Goal: Find contact information: Find contact information

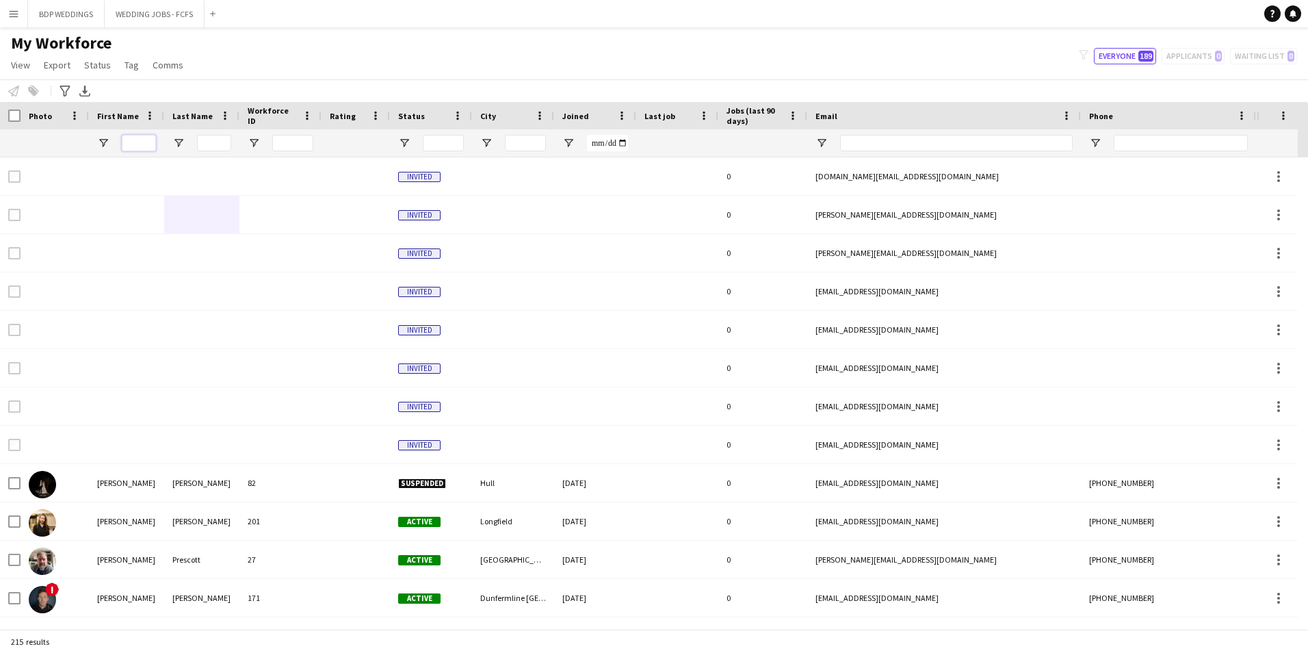
click at [138, 142] on input "First Name Filter Input" at bounding box center [139, 143] width 34 height 16
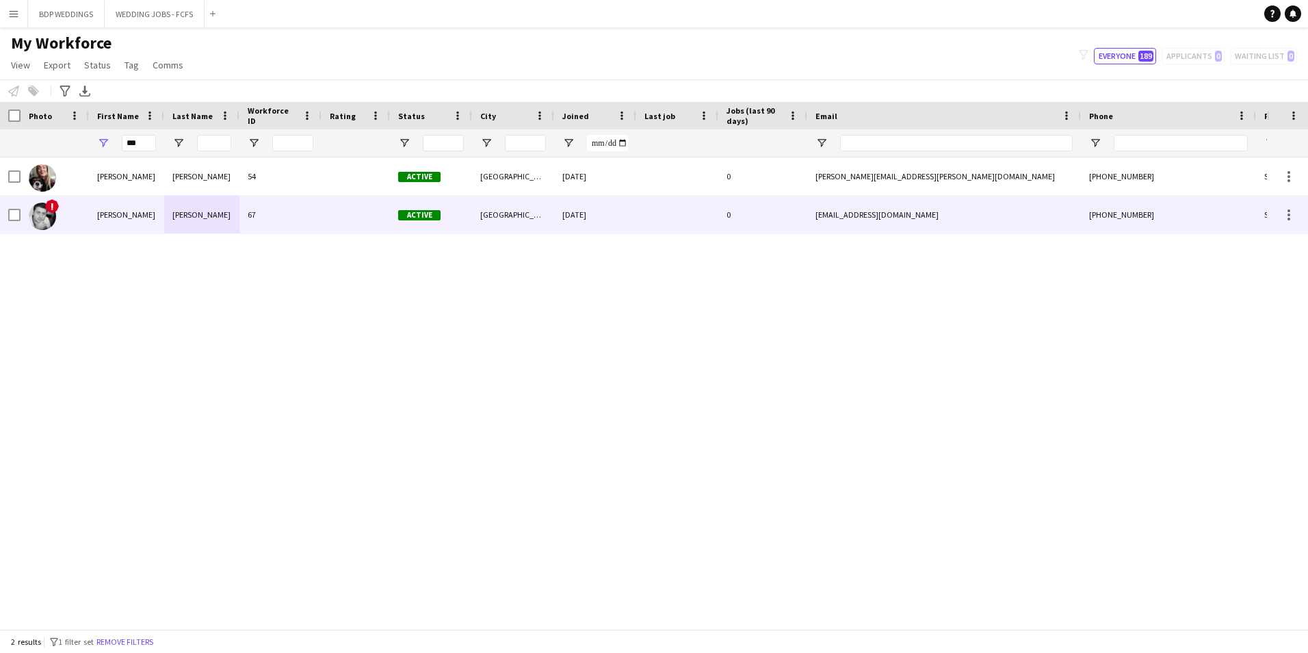
drag, startPoint x: 109, startPoint y: 220, endPoint x: 116, endPoint y: 218, distance: 7.4
click at [109, 220] on div "[PERSON_NAME]" at bounding box center [126, 215] width 75 height 38
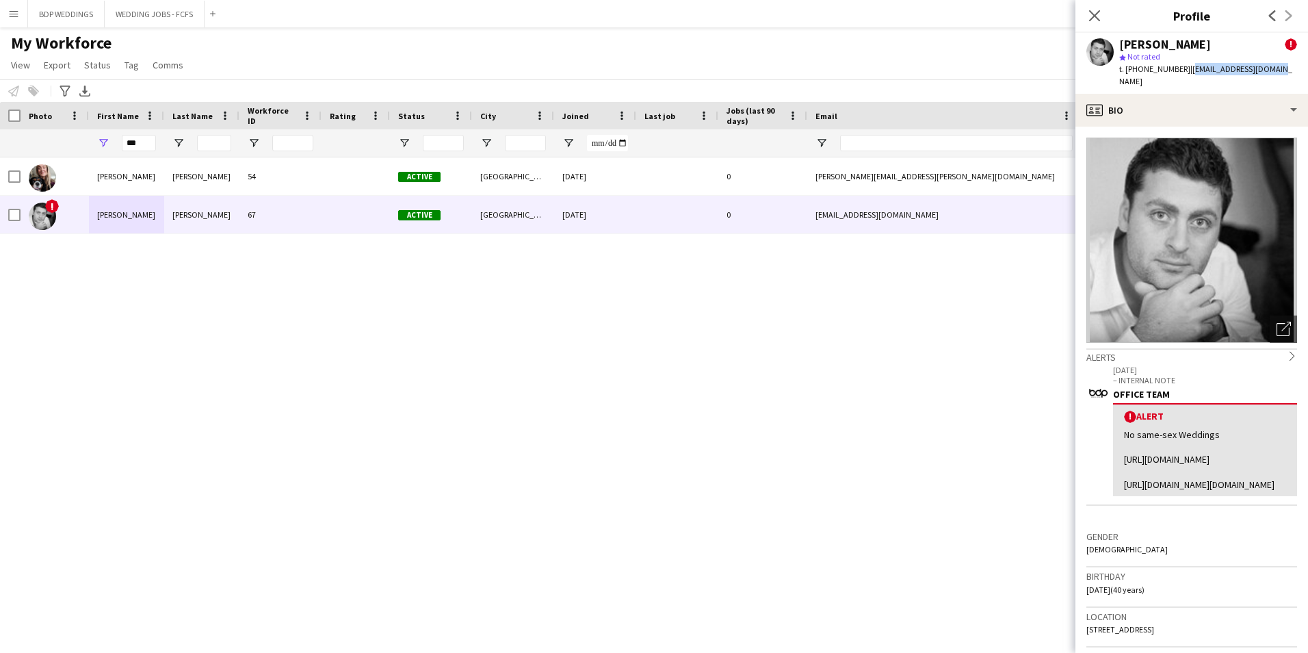
drag, startPoint x: 1184, startPoint y: 65, endPoint x: 1272, endPoint y: 71, distance: 88.5
click at [1272, 71] on div "[PERSON_NAME] ! star Not rated t. [PHONE_NUMBER] | [EMAIL_ADDRESS][DOMAIN_NAME]" at bounding box center [1192, 63] width 233 height 61
copy span "[EMAIL_ADDRESS][DOMAIN_NAME]"
drag, startPoint x: 149, startPoint y: 152, endPoint x: 126, endPoint y: 148, distance: 23.6
click at [126, 148] on div "***" at bounding box center [139, 142] width 34 height 27
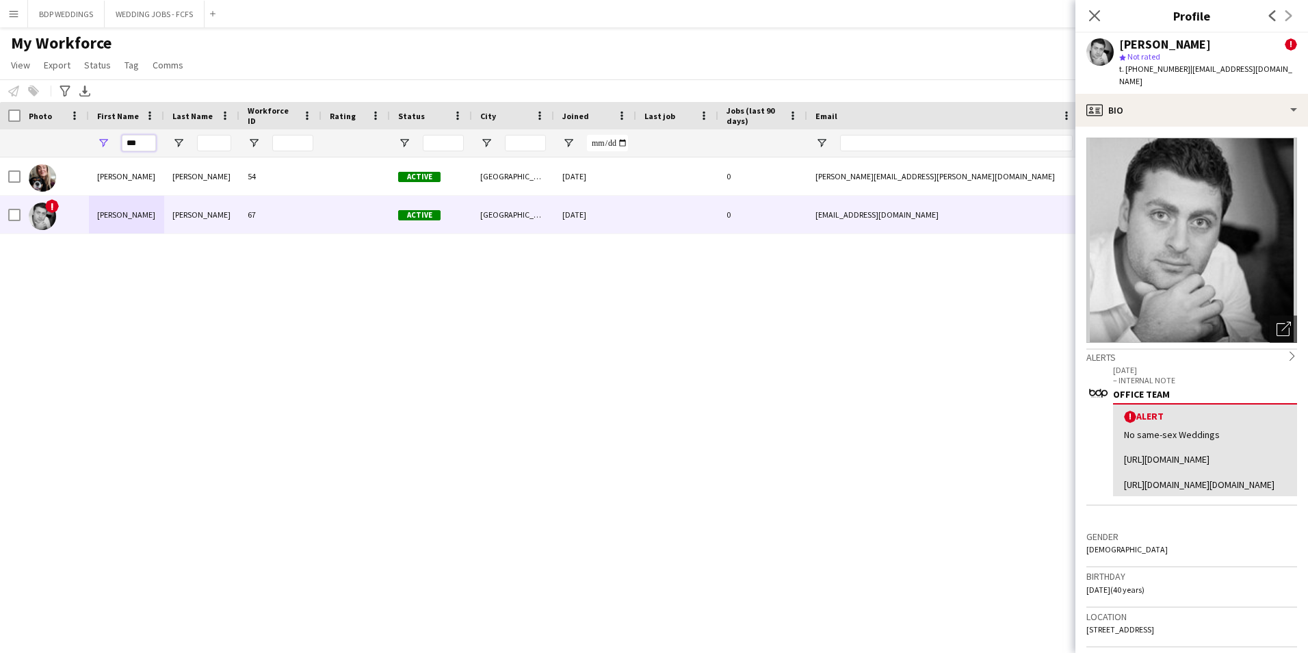
drag, startPoint x: 144, startPoint y: 141, endPoint x: 53, endPoint y: 146, distance: 90.4
click at [54, 146] on div "***" at bounding box center [741, 142] width 1483 height 27
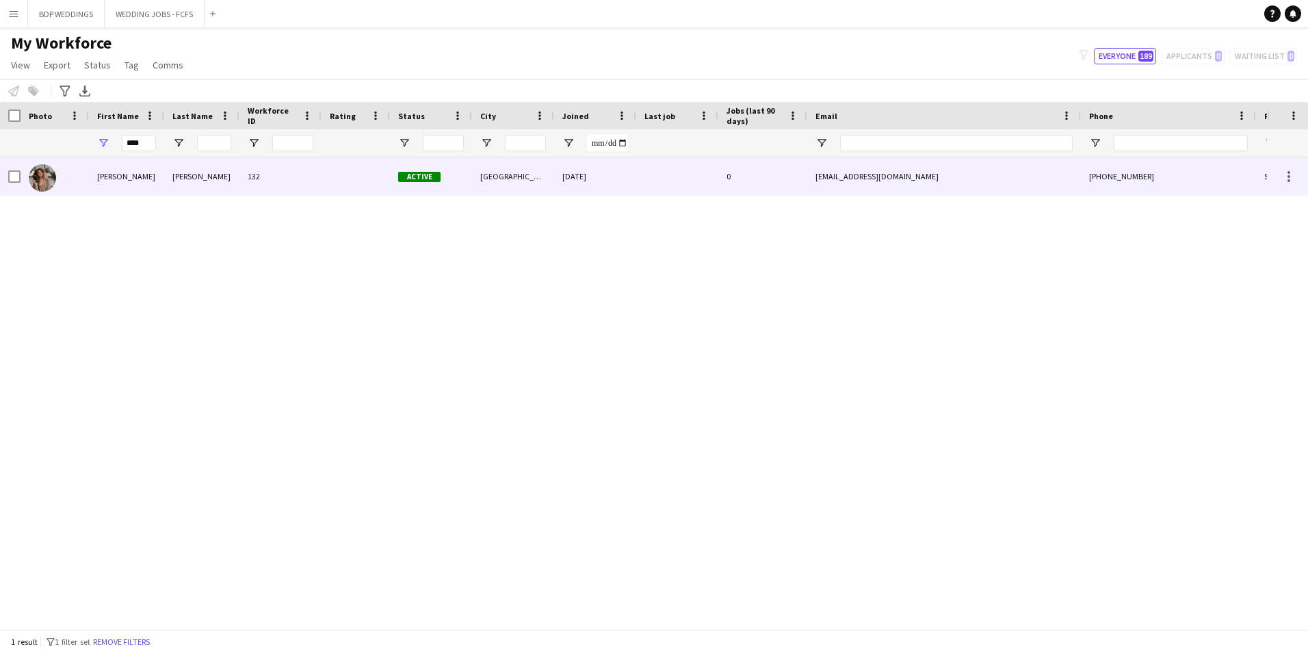
click at [103, 194] on div "[PERSON_NAME]" at bounding box center [126, 176] width 75 height 38
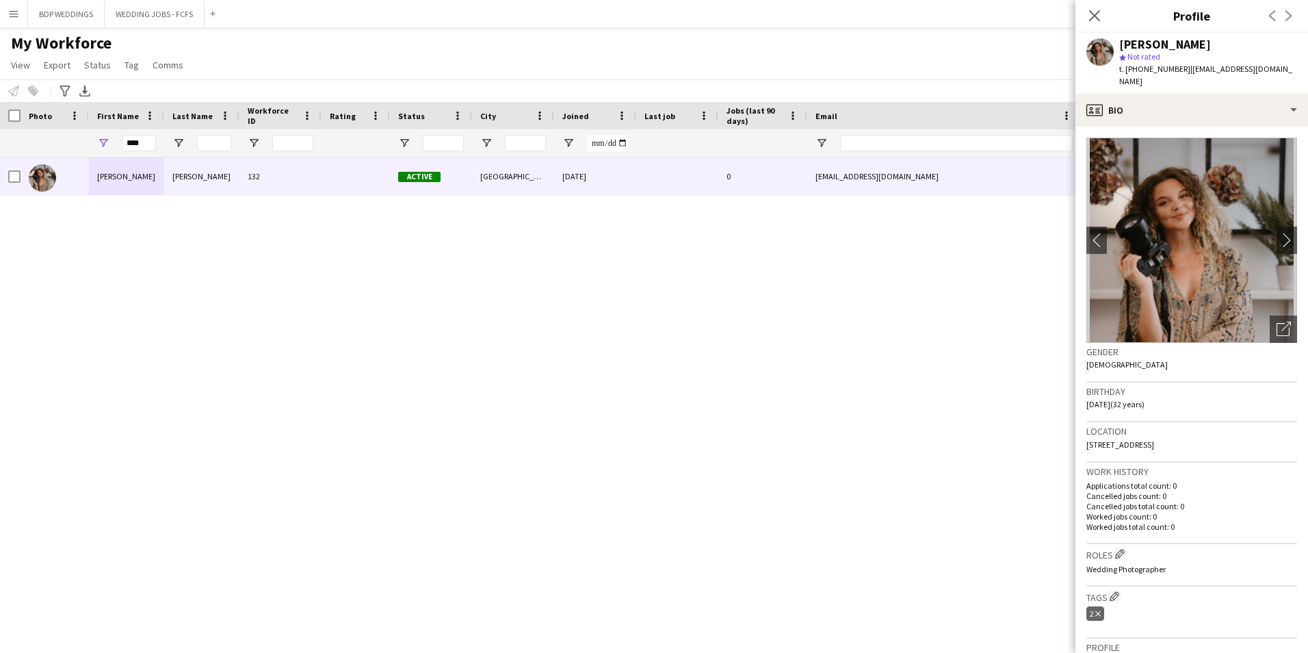
drag, startPoint x: 1185, startPoint y: 68, endPoint x: 1301, endPoint y: 81, distance: 117.1
click at [1301, 81] on div "[PERSON_NAME] star Not rated t. [PHONE_NUMBER] | [EMAIL_ADDRESS][DOMAIN_NAME]" at bounding box center [1192, 63] width 233 height 61
copy span "[EMAIL_ADDRESS][DOMAIN_NAME]"
drag, startPoint x: 127, startPoint y: 144, endPoint x: 45, endPoint y: 146, distance: 81.4
click at [45, 146] on div "****" at bounding box center [741, 142] width 1483 height 27
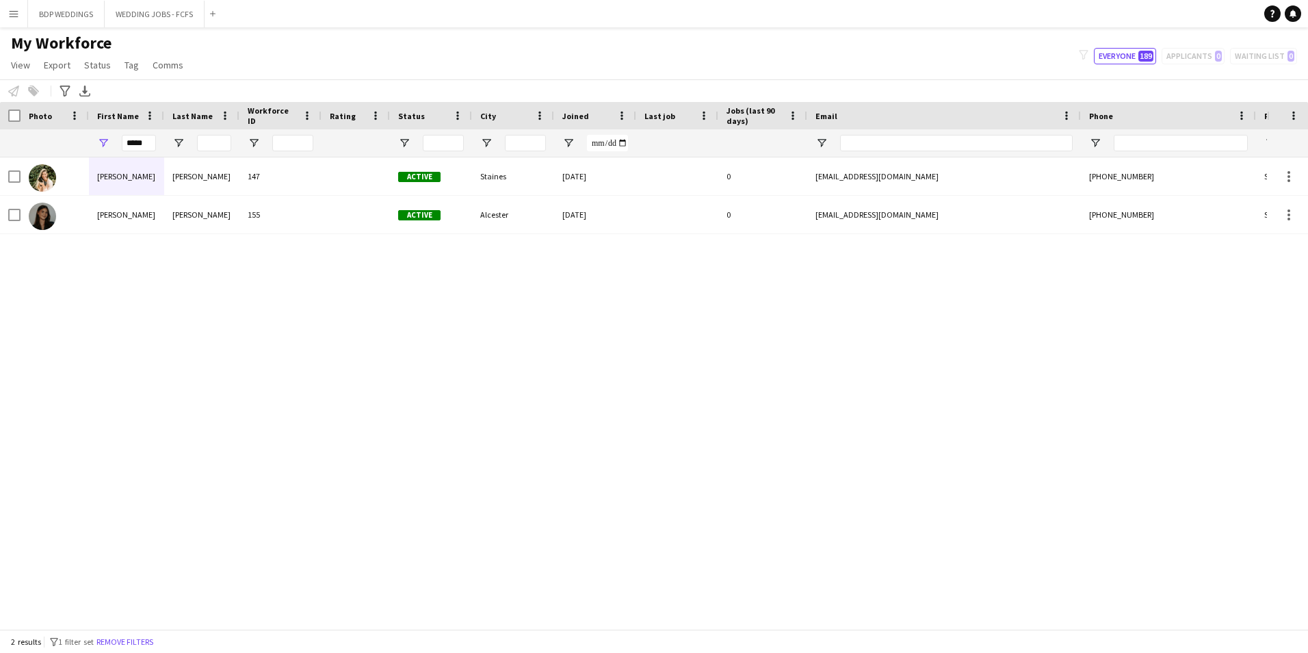
click at [73, 274] on div "[PERSON_NAME] 147 Active Staines [DATE] 0 [EMAIL_ADDRESS][DOMAIN_NAME] [PHONE_N…" at bounding box center [633, 387] width 1267 height 461
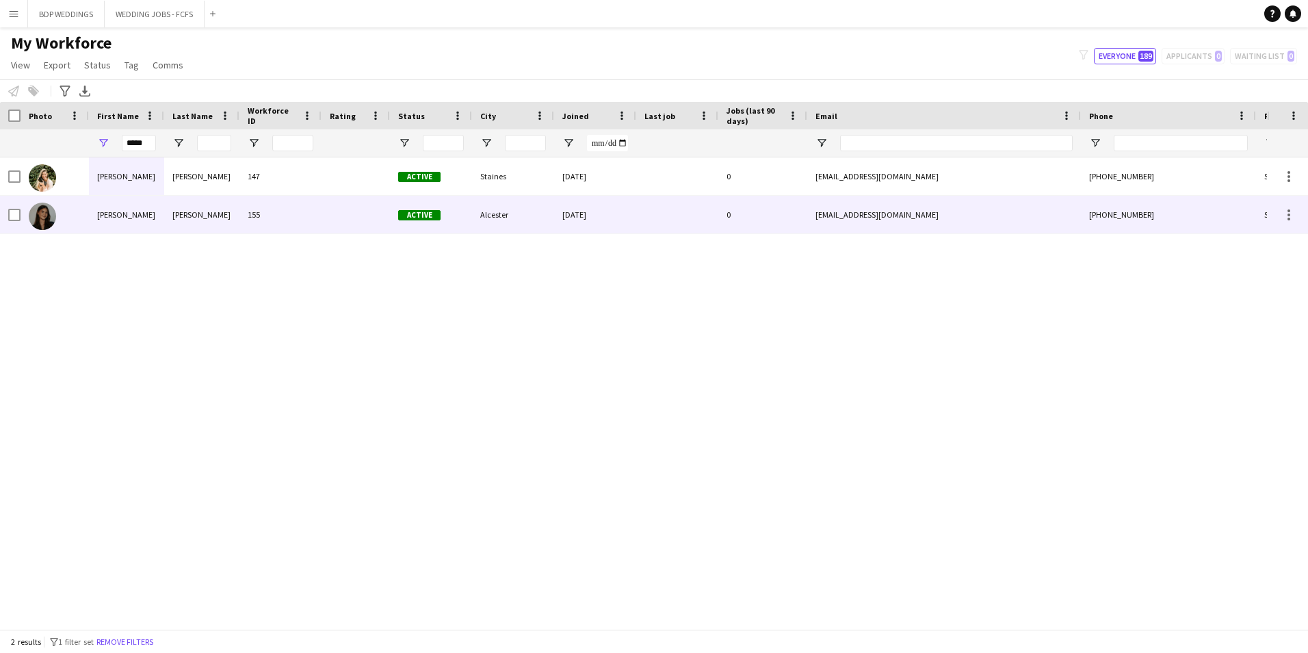
click at [192, 211] on div "[PERSON_NAME]" at bounding box center [201, 215] width 75 height 38
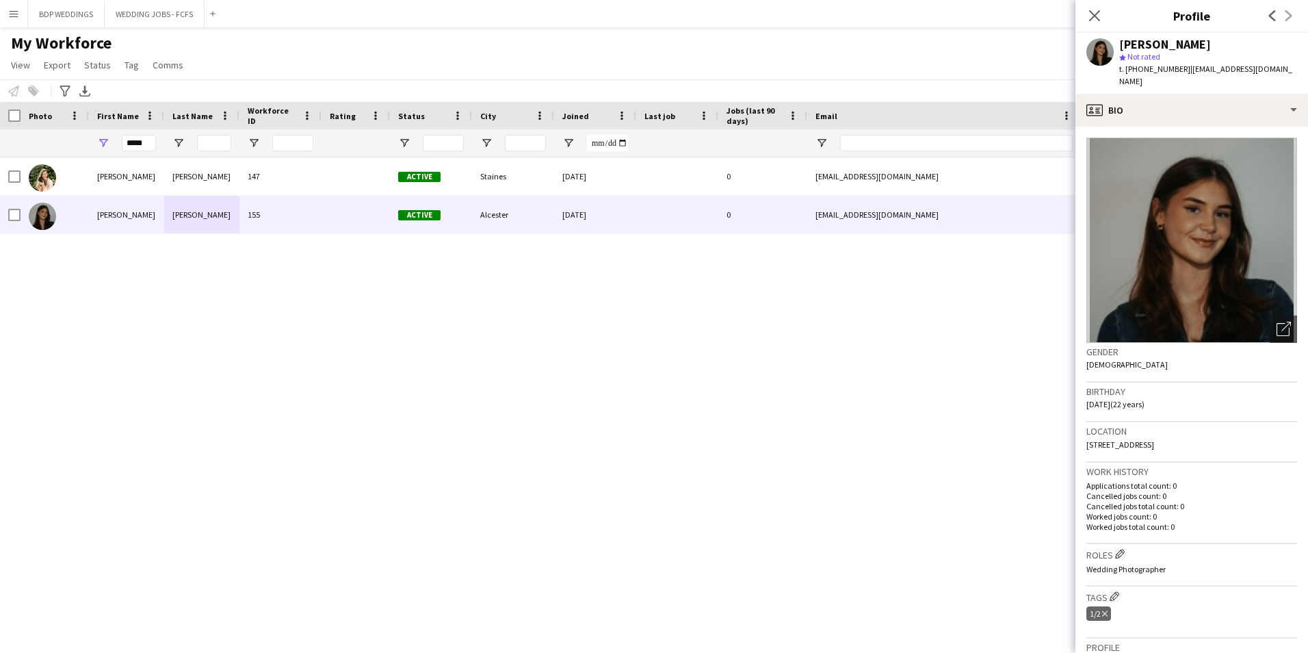
drag, startPoint x: 1184, startPoint y: 68, endPoint x: 1190, endPoint y: 78, distance: 11.4
click at [1190, 78] on div "t. [PHONE_NUMBER] | [EMAIL_ADDRESS][DOMAIN_NAME]" at bounding box center [1208, 75] width 178 height 25
copy span "[EMAIL_ADDRESS][DOMAIN_NAME]"
drag, startPoint x: 146, startPoint y: 142, endPoint x: 63, endPoint y: 144, distance: 83.5
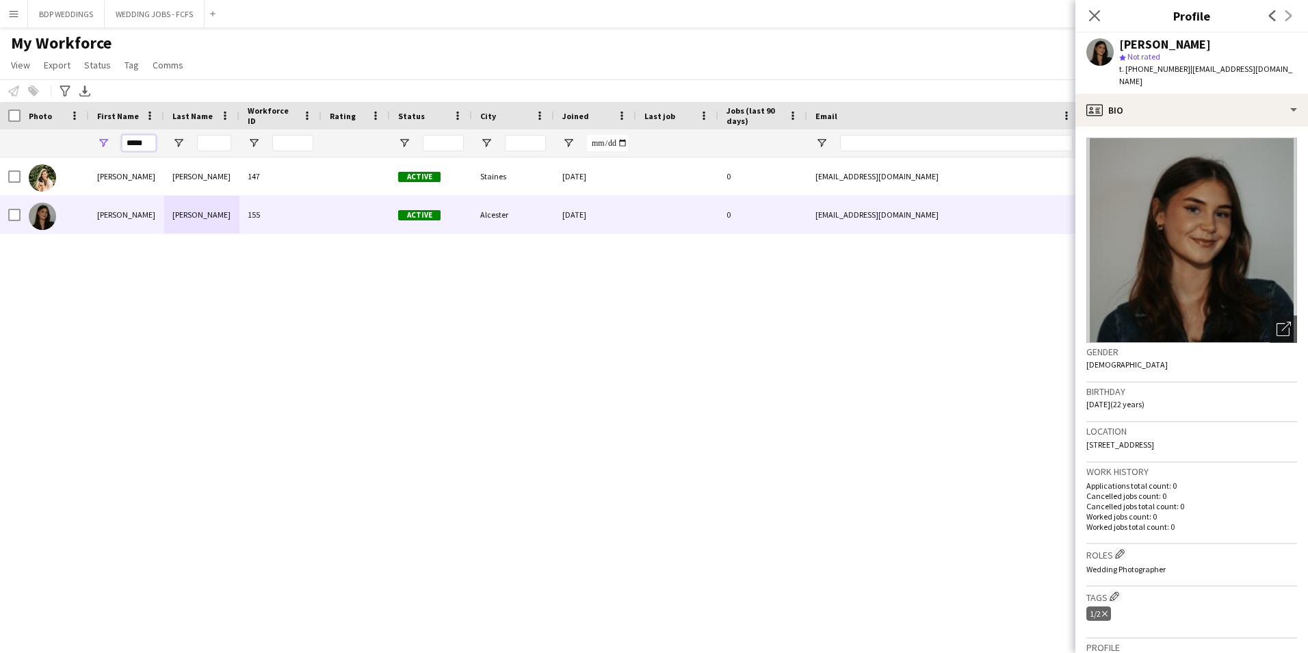
click at [63, 144] on div "*****" at bounding box center [741, 142] width 1483 height 27
type input "*"
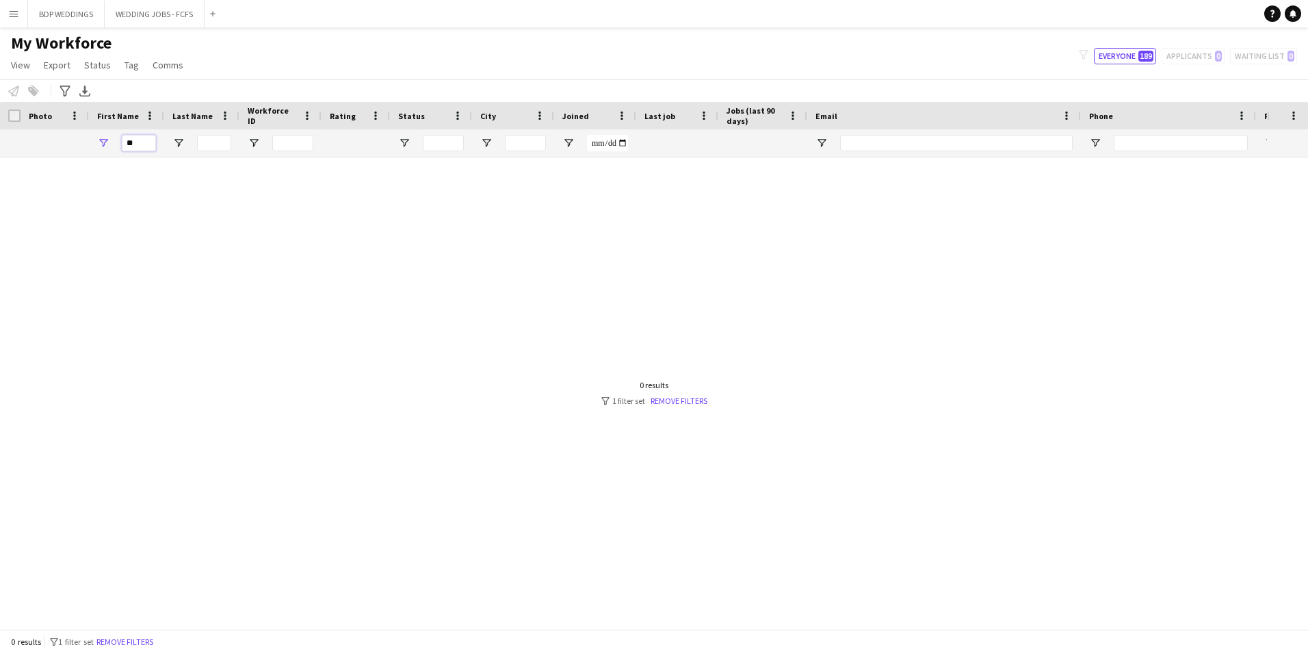
type input "*"
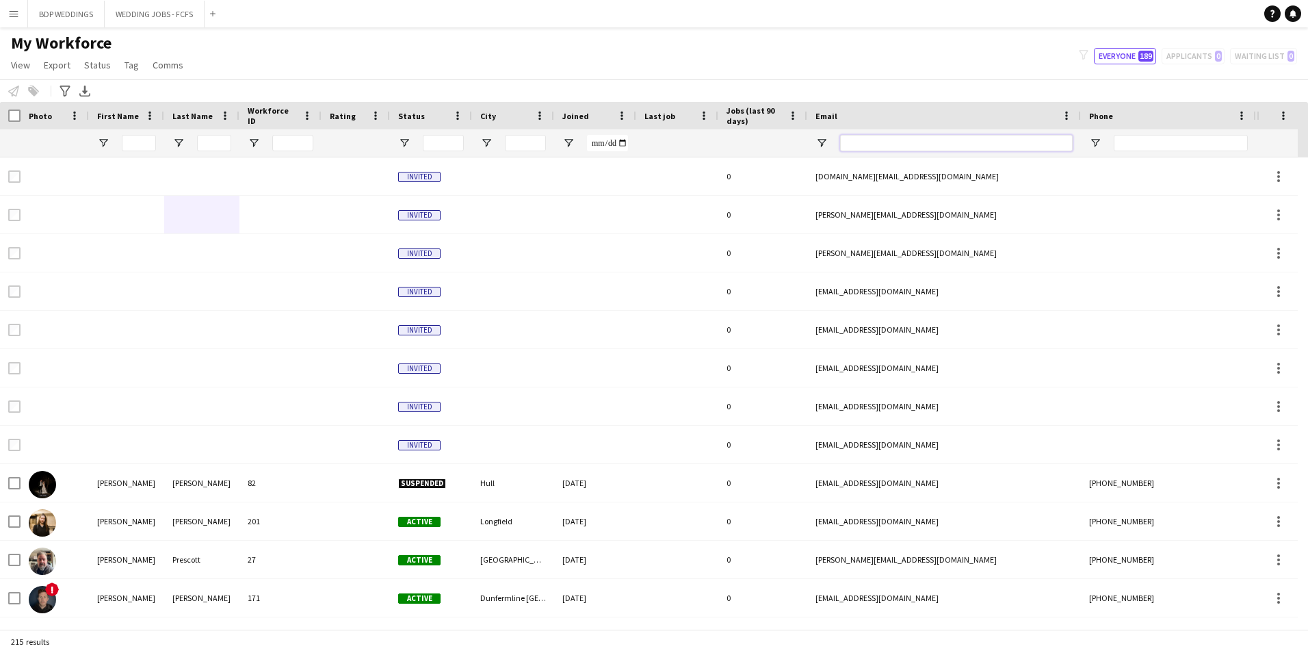
click at [956, 139] on input "Email Filter Input" at bounding box center [956, 143] width 233 height 16
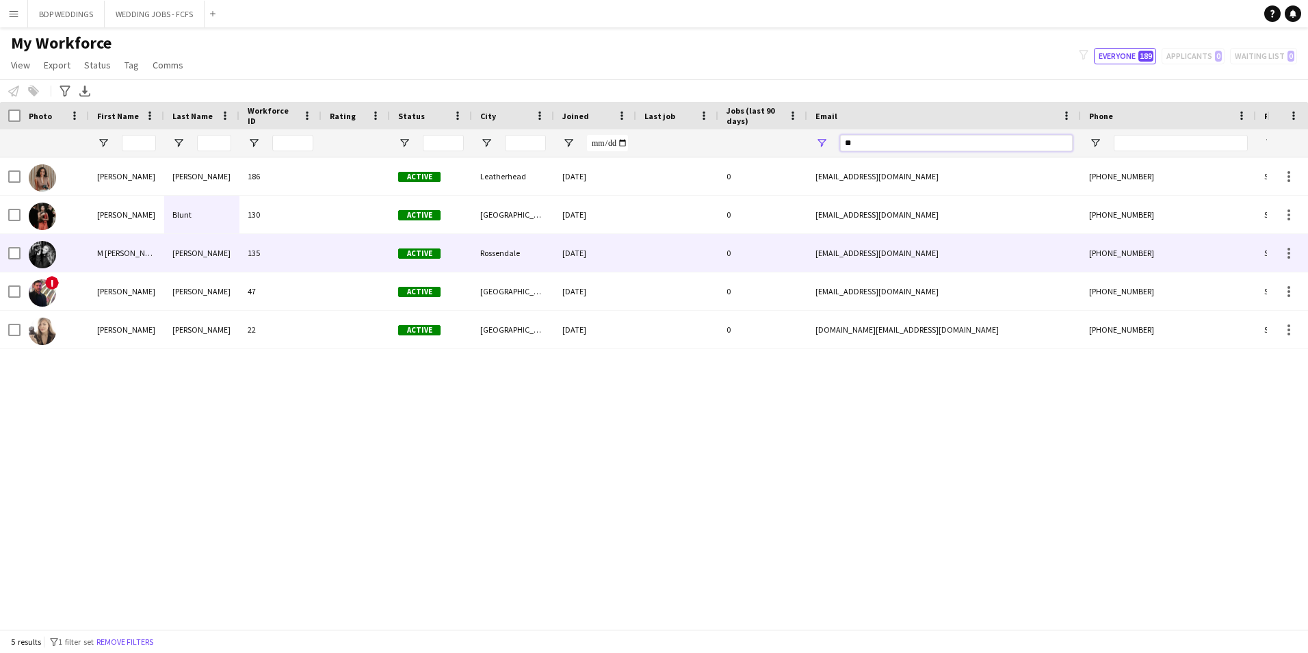
type input "**"
click at [192, 252] on div "[PERSON_NAME]" at bounding box center [201, 253] width 75 height 38
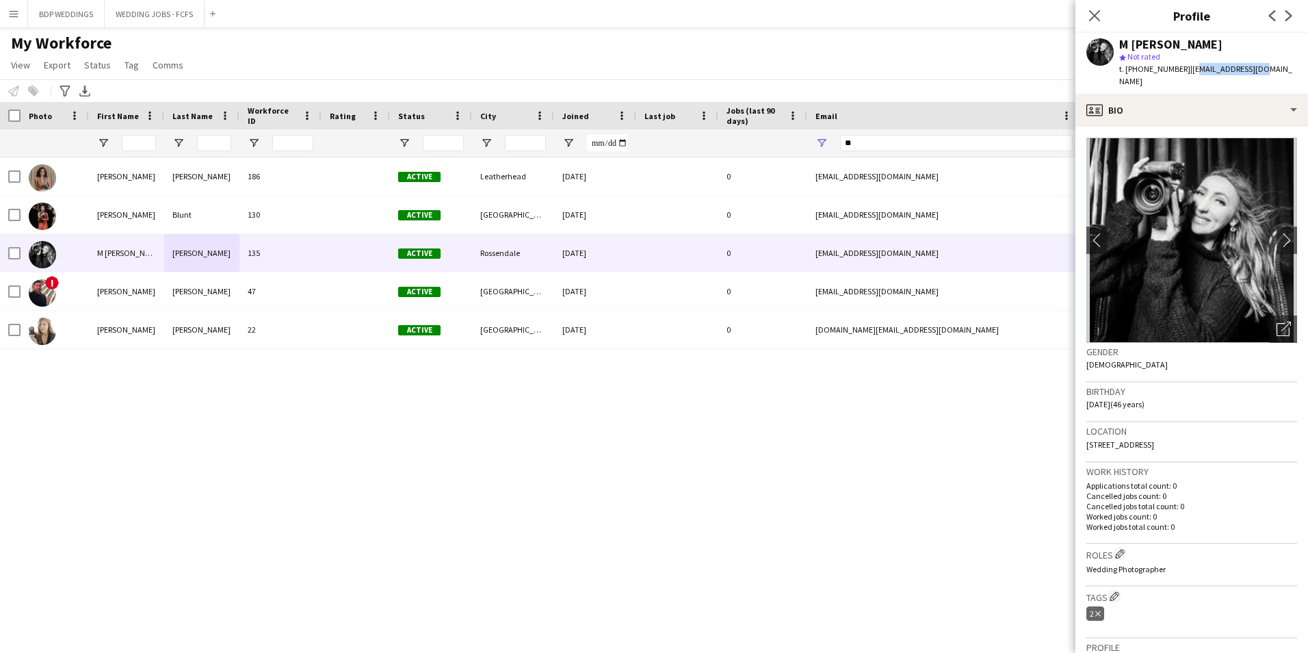
drag, startPoint x: 1186, startPoint y: 66, endPoint x: 1258, endPoint y: 68, distance: 71.2
click at [1258, 68] on div "M [PERSON_NAME] star Not rated t. [PHONE_NUMBER] | [EMAIL_ADDRESS][DOMAIN_NAME]" at bounding box center [1192, 63] width 233 height 61
drag, startPoint x: 1258, startPoint y: 68, endPoint x: 1230, endPoint y: 70, distance: 27.4
click at [1230, 70] on span "| [EMAIL_ADDRESS][DOMAIN_NAME]" at bounding box center [1205, 75] width 173 height 23
click at [1262, 70] on div "M [PERSON_NAME] star Not rated t. [PHONE_NUMBER] | [EMAIL_ADDRESS][DOMAIN_NAME]" at bounding box center [1192, 63] width 233 height 61
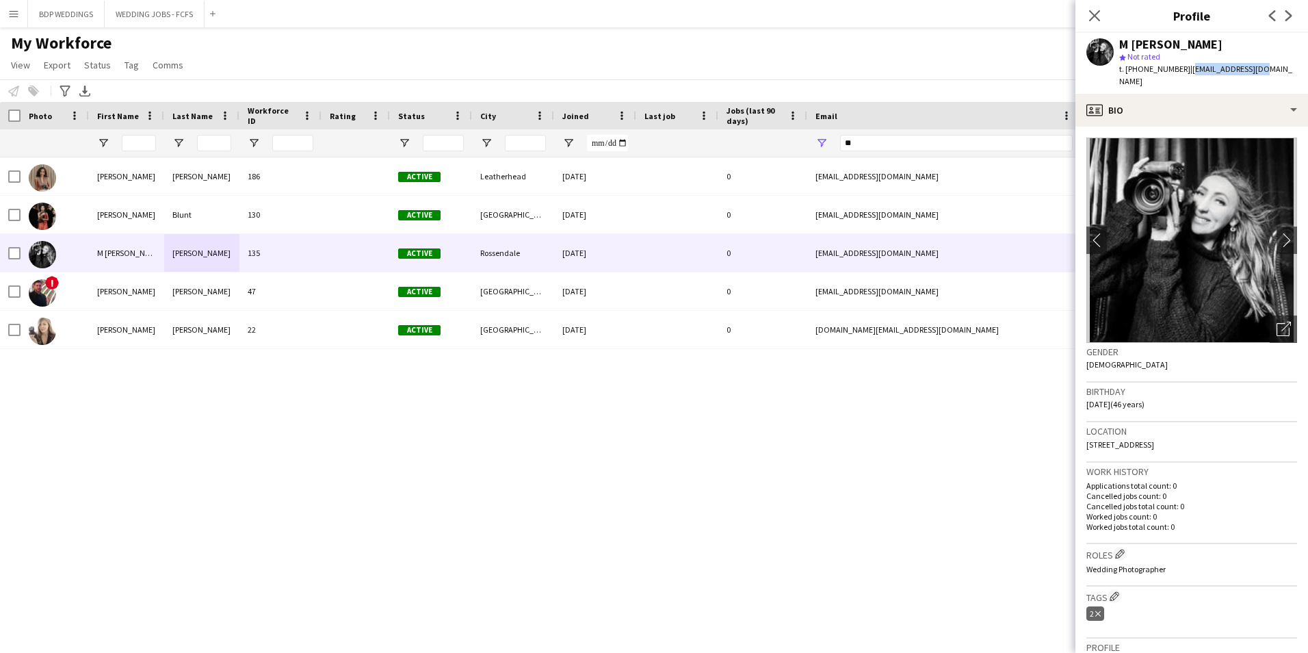
drag, startPoint x: 1255, startPoint y: 70, endPoint x: 1184, endPoint y: 70, distance: 71.8
click at [1184, 70] on div "M [PERSON_NAME] star Not rated t. [PHONE_NUMBER] | [EMAIL_ADDRESS][DOMAIN_NAME]" at bounding box center [1192, 63] width 233 height 61
copy span "[EMAIL_ADDRESS][DOMAIN_NAME]"
click at [1106, 13] on div "Close pop-in" at bounding box center [1095, 15] width 38 height 31
click at [1102, 13] on app-icon "Close pop-in" at bounding box center [1095, 16] width 20 height 20
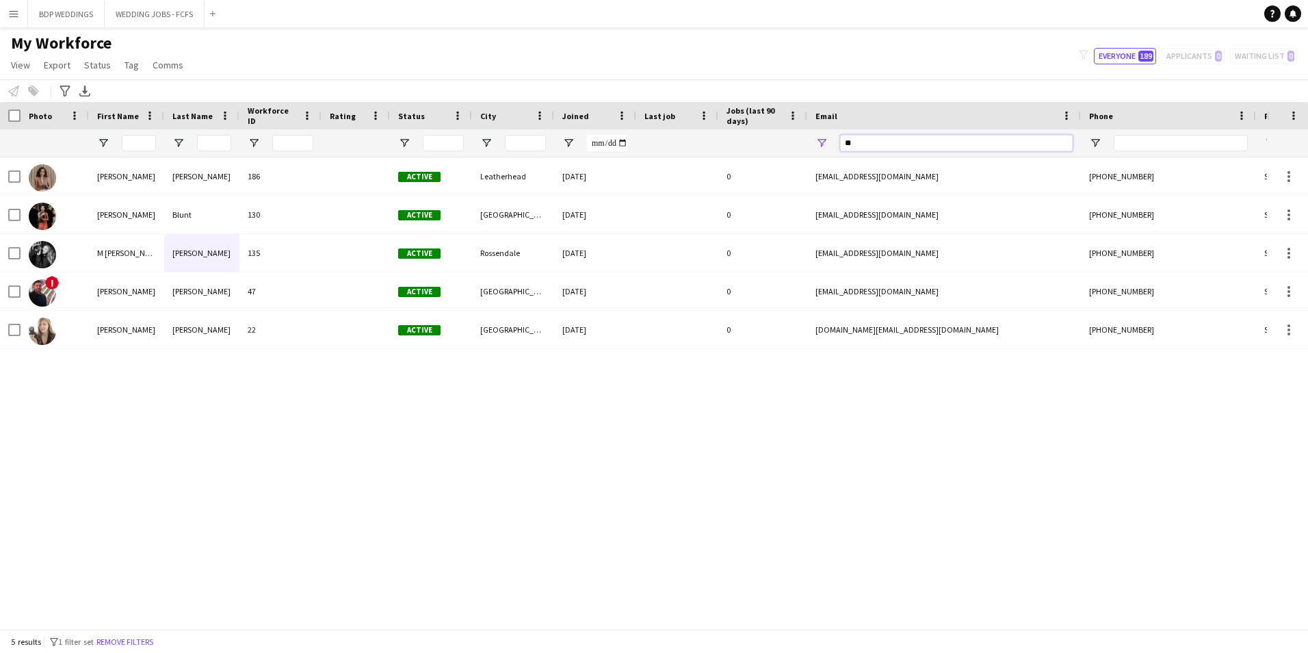
drag, startPoint x: 893, startPoint y: 141, endPoint x: 760, endPoint y: 143, distance: 132.7
click at [760, 143] on div at bounding box center [741, 142] width 1483 height 27
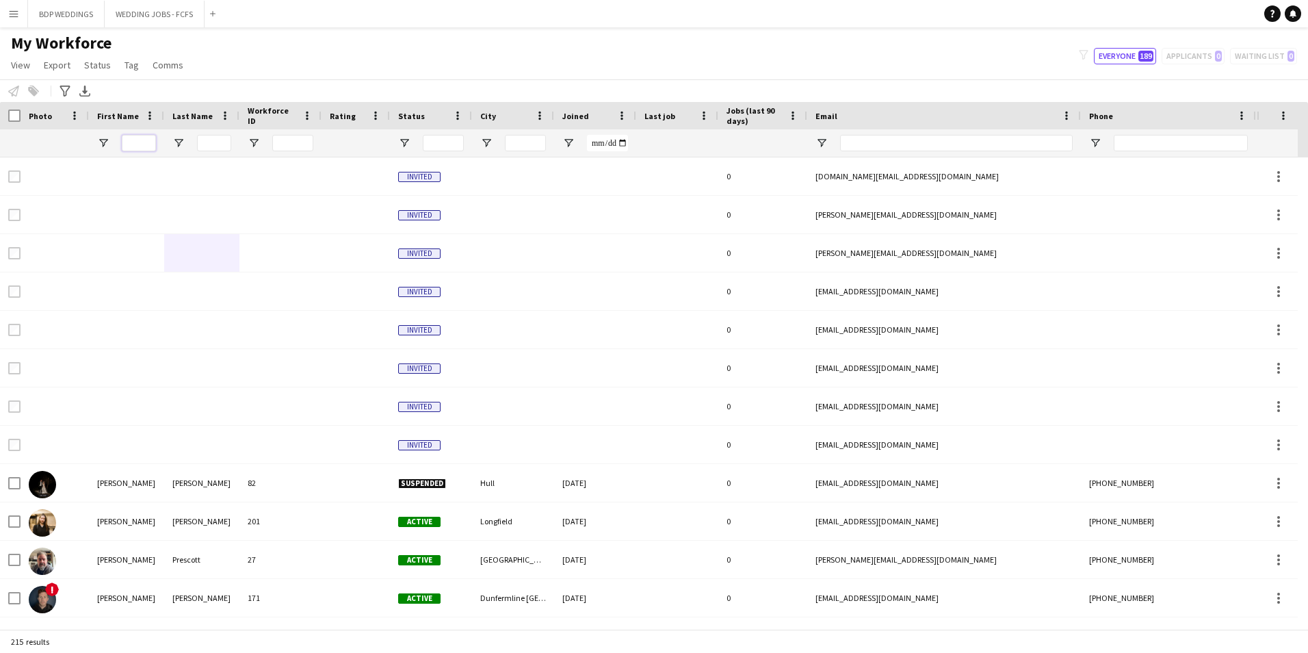
click at [128, 140] on input "First Name Filter Input" at bounding box center [139, 143] width 34 height 16
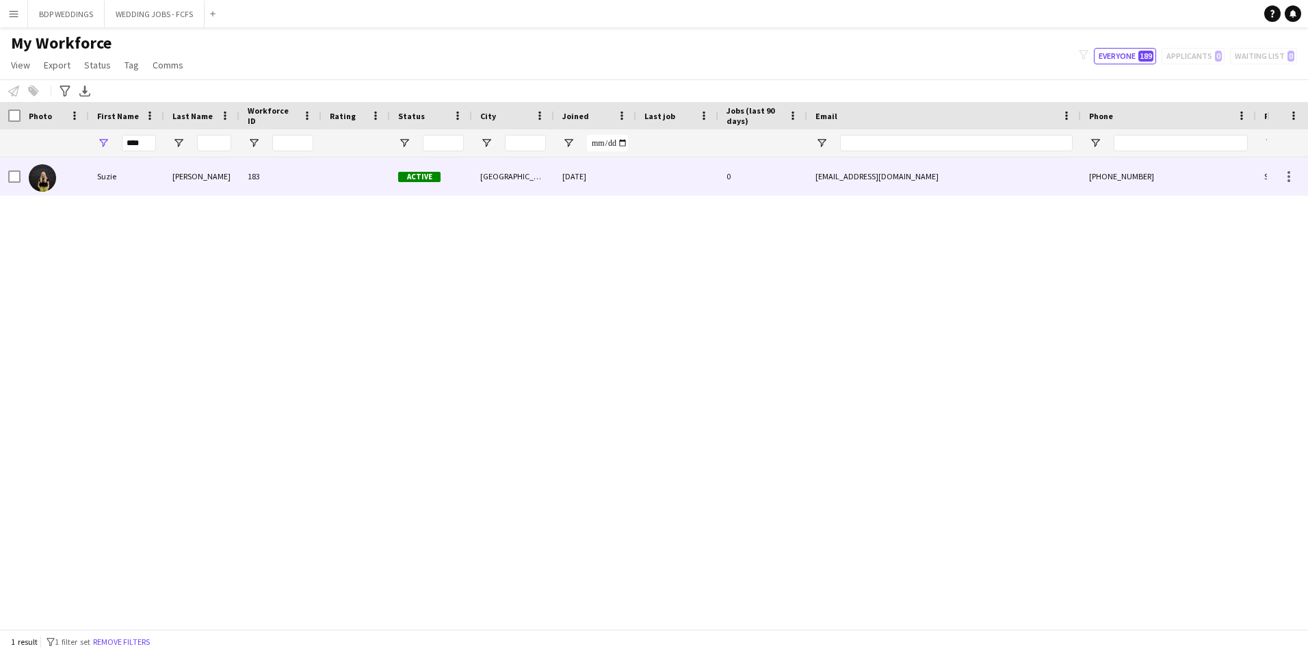
click at [369, 172] on div at bounding box center [356, 176] width 68 height 38
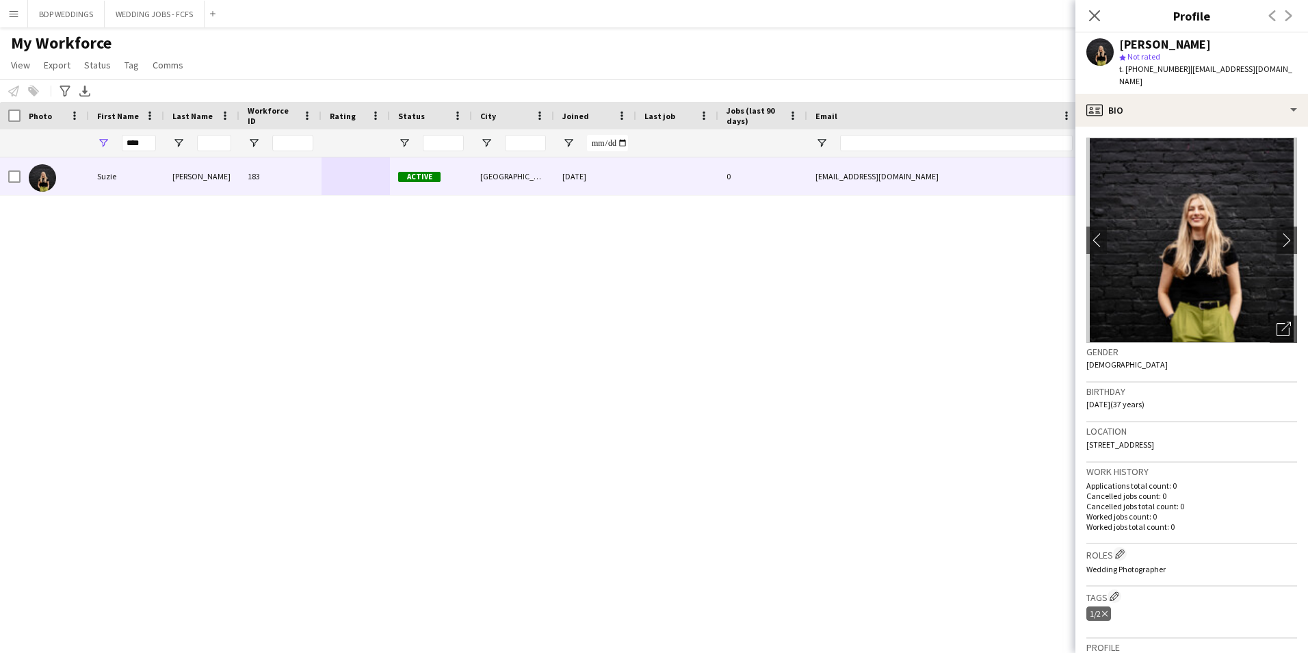
click at [1185, 76] on div "t. [PHONE_NUMBER] | [EMAIL_ADDRESS][DOMAIN_NAME]" at bounding box center [1208, 75] width 178 height 25
copy span "[EMAIL_ADDRESS][DOMAIN_NAME]"
drag, startPoint x: 144, startPoint y: 148, endPoint x: 118, endPoint y: 146, distance: 26.1
click at [118, 146] on div "****" at bounding box center [126, 142] width 75 height 27
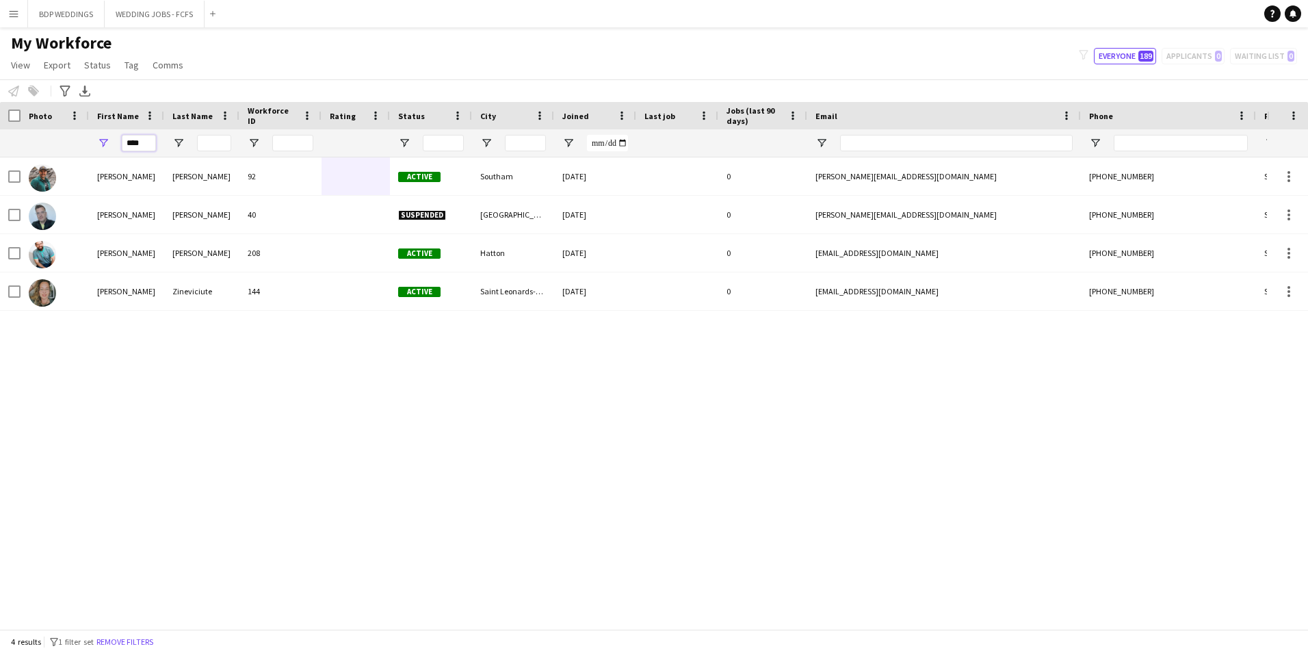
type input "****"
drag, startPoint x: 91, startPoint y: 398, endPoint x: 93, endPoint y: 360, distance: 38.4
click at [91, 398] on div "[PERSON_NAME] 92 Active Southam [DATE] 0 [PERSON_NAME][EMAIL_ADDRESS][DOMAIN_NA…" at bounding box center [633, 387] width 1267 height 461
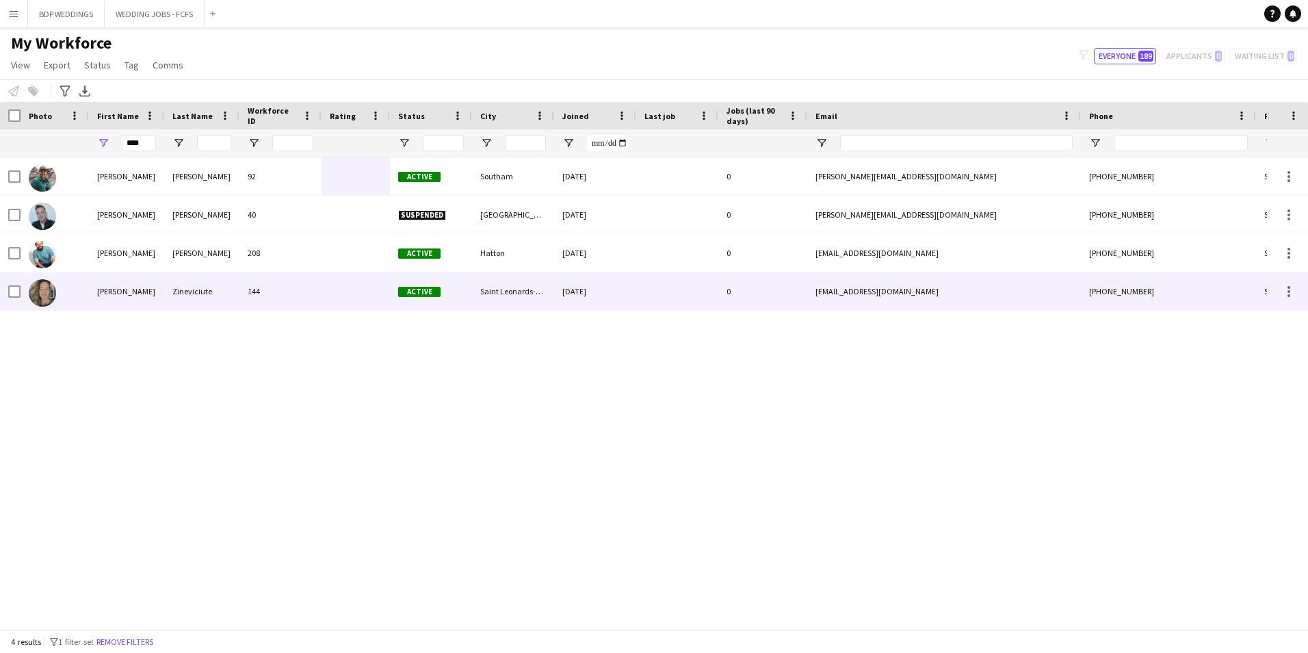
click at [152, 294] on div "[PERSON_NAME]" at bounding box center [126, 291] width 75 height 38
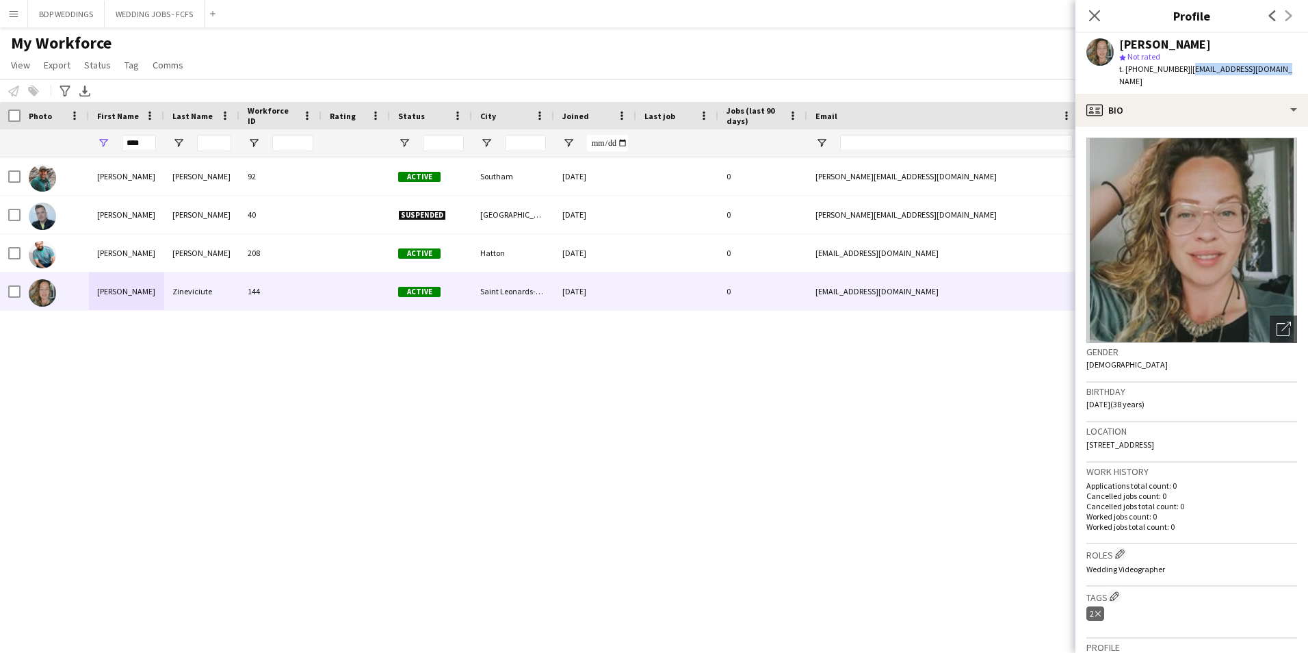
drag, startPoint x: 1184, startPoint y: 70, endPoint x: 1269, endPoint y: 73, distance: 85.6
click at [1269, 73] on div "[PERSON_NAME] star Not rated t. [PHONE_NUMBER] | [EMAIL_ADDRESS][DOMAIN_NAME]" at bounding box center [1192, 63] width 233 height 61
copy span "[EMAIL_ADDRESS][DOMAIN_NAME]"
